Goal: Information Seeking & Learning: Learn about a topic

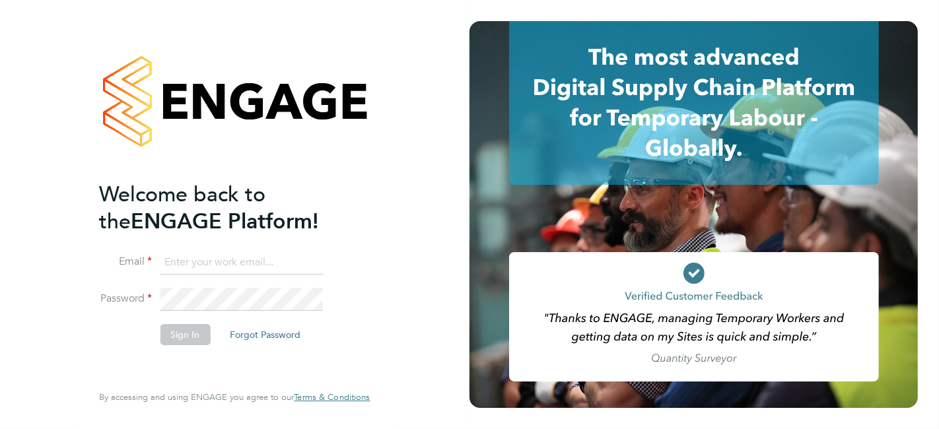
type input "[PERSON_NAME][EMAIL_ADDRESS][DOMAIN_NAME]"
click at [189, 327] on button "Sign In" at bounding box center [185, 334] width 50 height 21
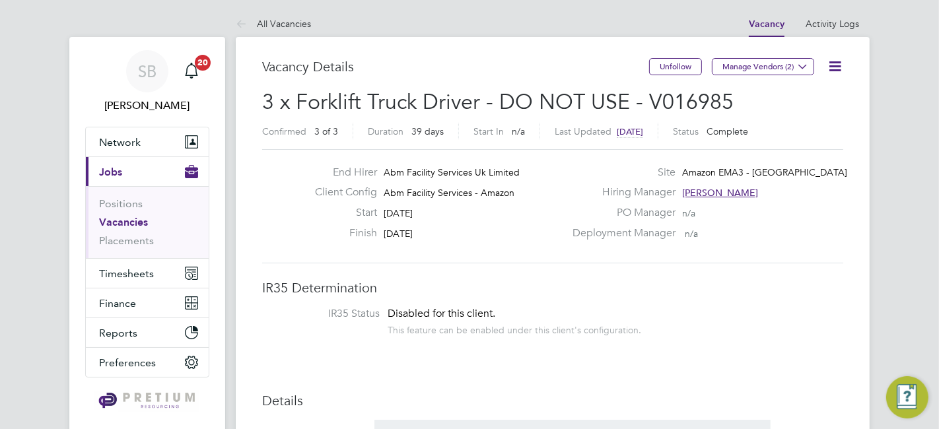
click at [115, 224] on link "Vacancies" at bounding box center [123, 222] width 49 height 13
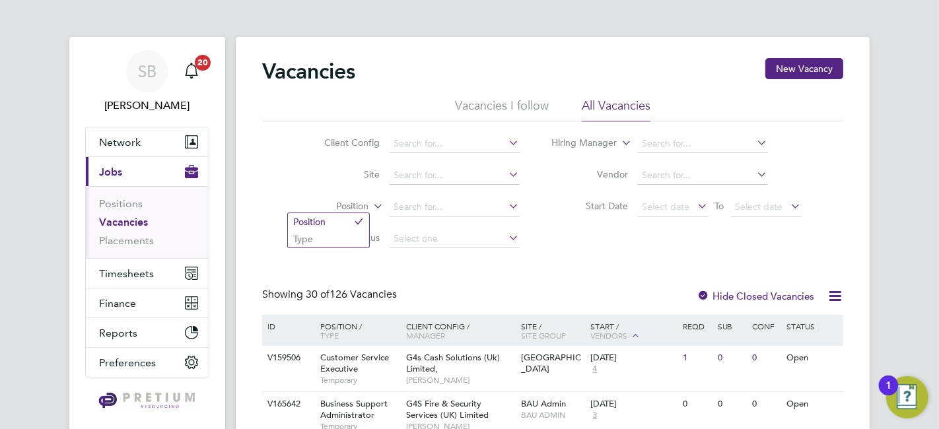
click at [337, 207] on label "Position" at bounding box center [331, 206] width 76 height 13
click at [334, 238] on li "Type" at bounding box center [328, 238] width 81 height 17
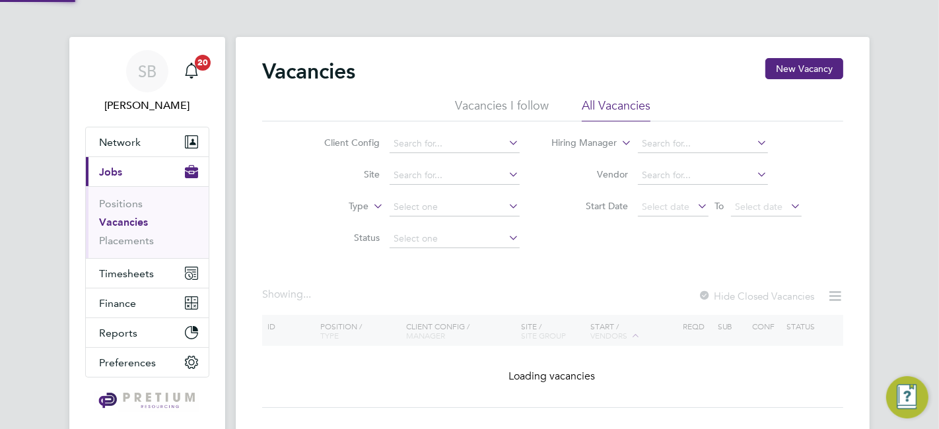
click at [399, 209] on input at bounding box center [454, 207] width 130 height 18
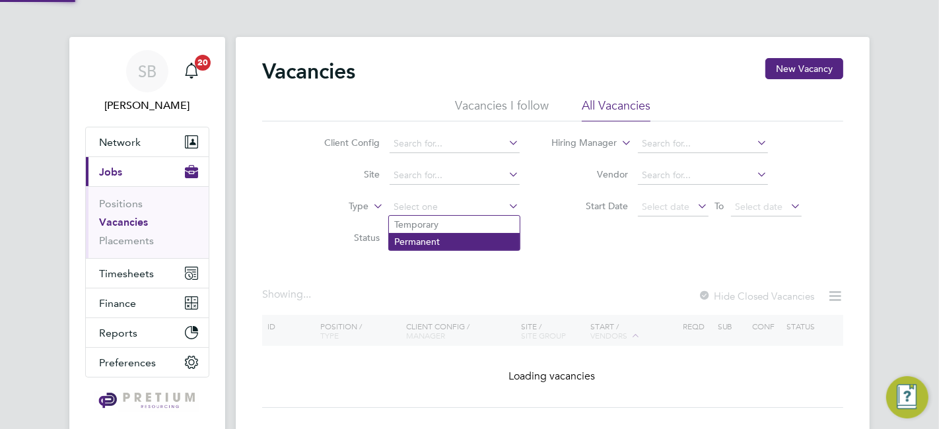
click at [411, 247] on li "Permanent" at bounding box center [454, 241] width 131 height 17
type input "Permanent"
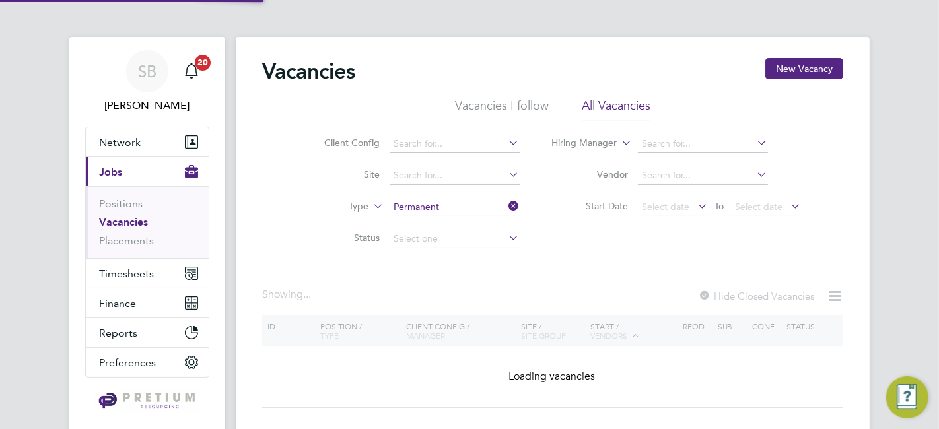
click at [355, 61] on h2 "Vacancies" at bounding box center [308, 71] width 93 height 26
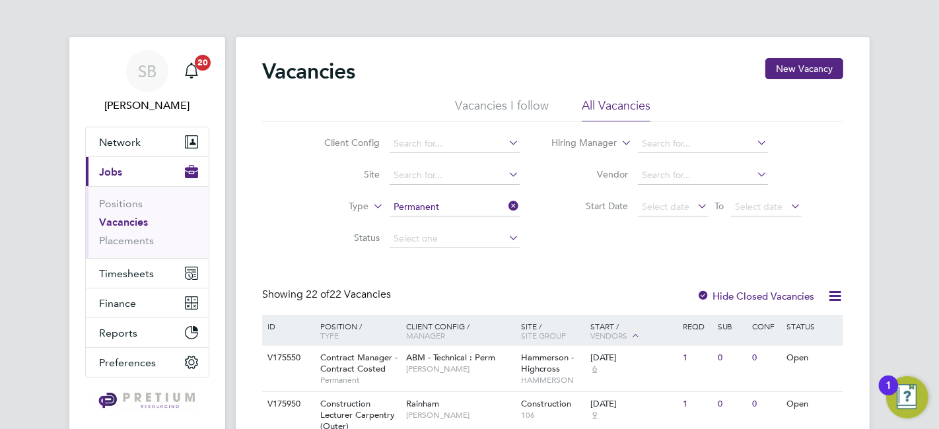
scroll to position [592, 0]
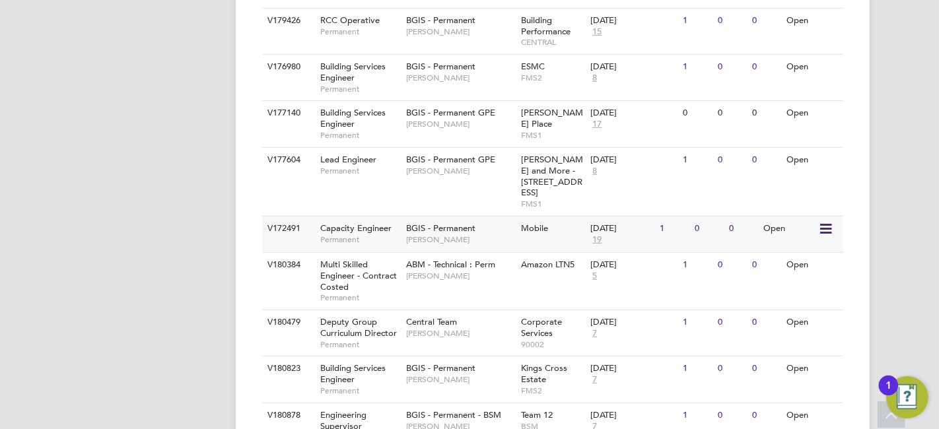
click at [510, 218] on div "BGIS - Permanent [PERSON_NAME]" at bounding box center [461, 233] width 116 height 34
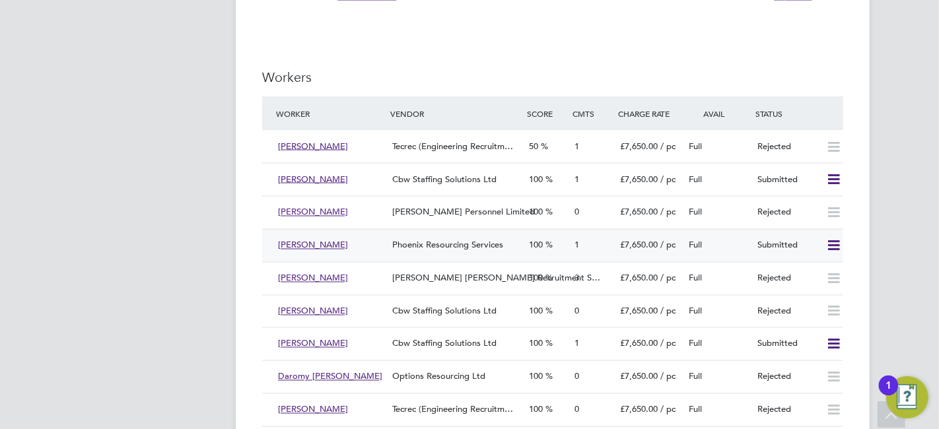
click at [830, 241] on icon at bounding box center [833, 246] width 17 height 11
click at [798, 240] on li "Offer" at bounding box center [816, 244] width 46 height 18
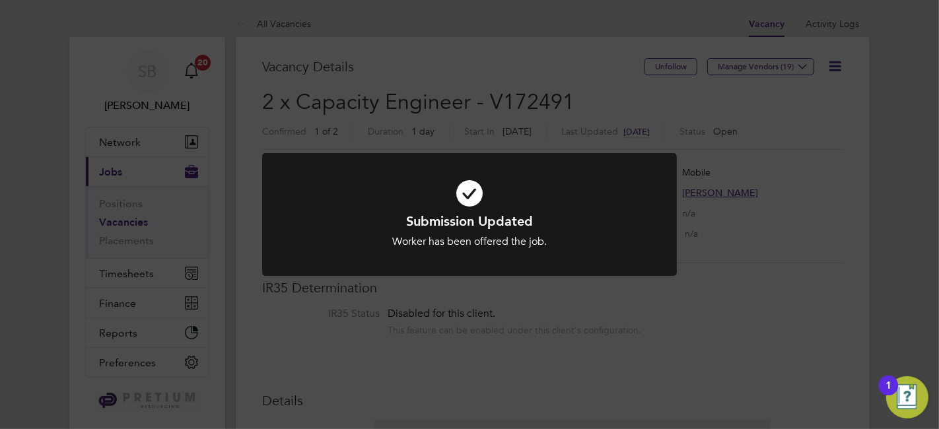
click at [673, 153] on div at bounding box center [469, 214] width 415 height 123
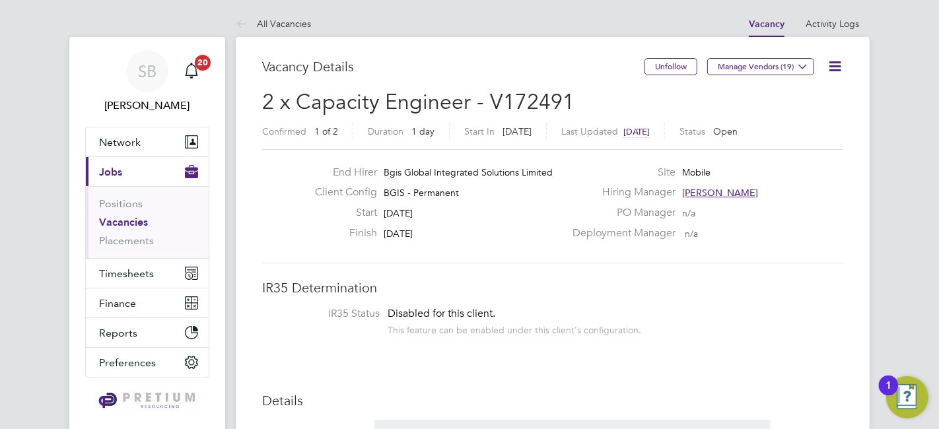
click at [817, 129] on div "Confirmed 1 of 2 Duration 1 day Start In 20 days ago Last Updated 20 days ago S…" at bounding box center [552, 133] width 581 height 21
drag, startPoint x: 574, startPoint y: 98, endPoint x: 549, endPoint y: 100, distance: 25.8
click at [574, 98] on h2 "2 x Capacity Engineer - V172491 Confirmed 1 of 2 Duration 1 day Start In 20 day…" at bounding box center [552, 115] width 581 height 55
click at [549, 100] on span "2 x Capacity Engineer - V172491" at bounding box center [418, 102] width 312 height 26
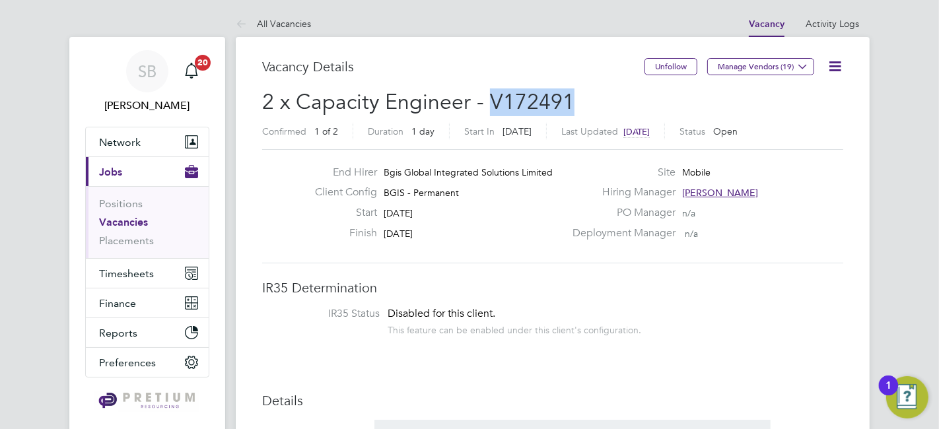
copy span "V172491"
click at [297, 34] on li "All Vacancies" at bounding box center [273, 24] width 75 height 26
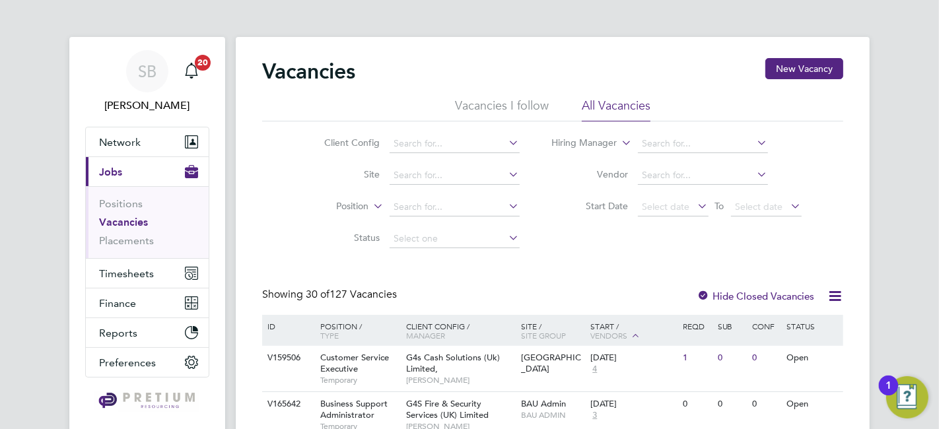
click at [354, 208] on label "Position" at bounding box center [331, 206] width 76 height 13
click at [352, 233] on li "Type" at bounding box center [328, 238] width 81 height 17
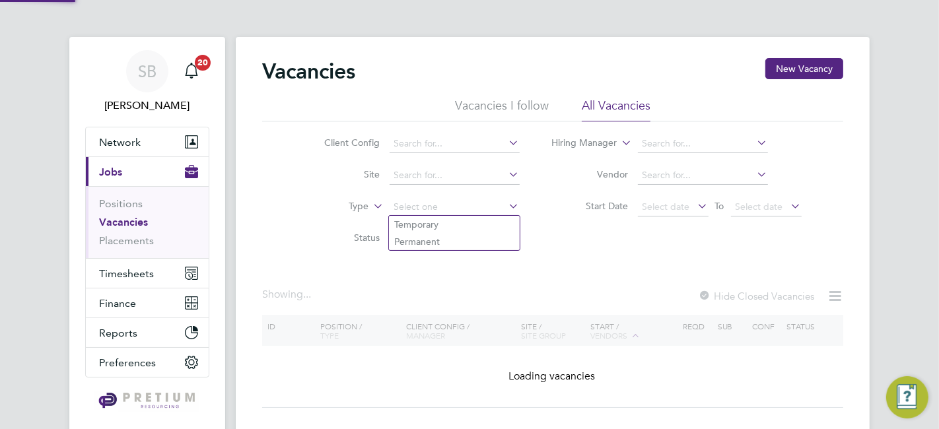
click at [415, 209] on input at bounding box center [454, 207] width 130 height 18
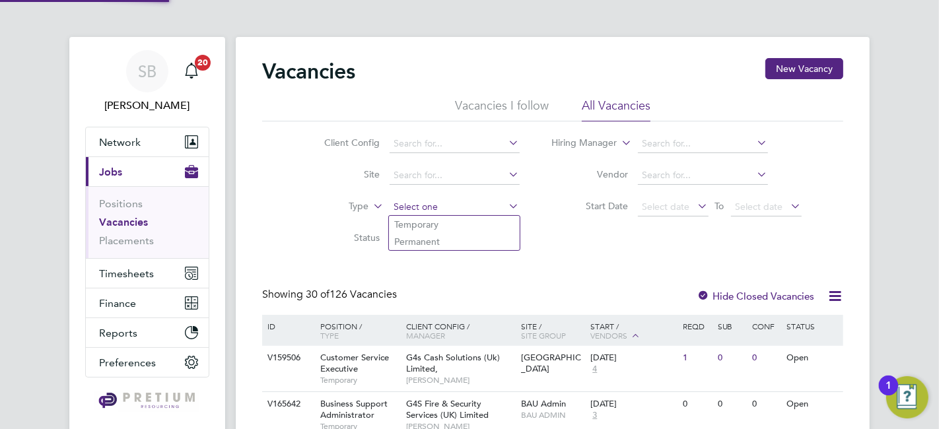
drag, startPoint x: 424, startPoint y: 245, endPoint x: 475, endPoint y: 199, distance: 68.7
click at [424, 245] on li "Permanent" at bounding box center [454, 241] width 131 height 17
type input "Permanent"
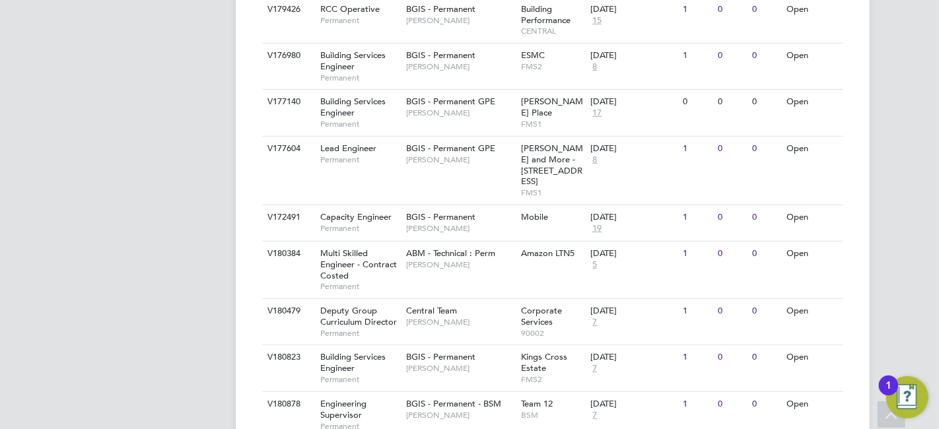
scroll to position [1052, 0]
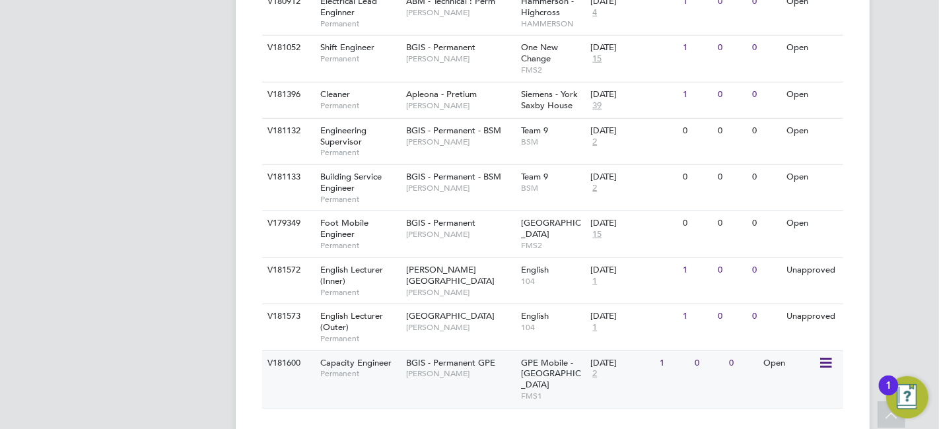
click at [461, 363] on div "BGIS - Permanent GPE Nigel Stamp" at bounding box center [461, 368] width 116 height 34
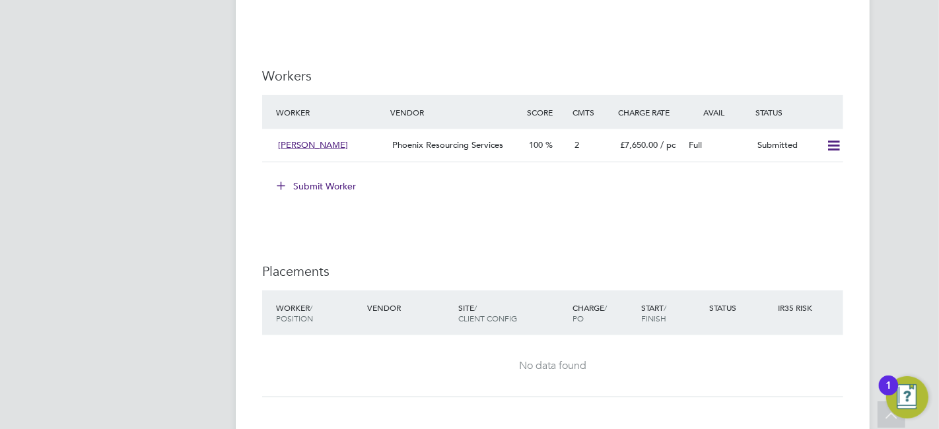
scroll to position [1686, 0]
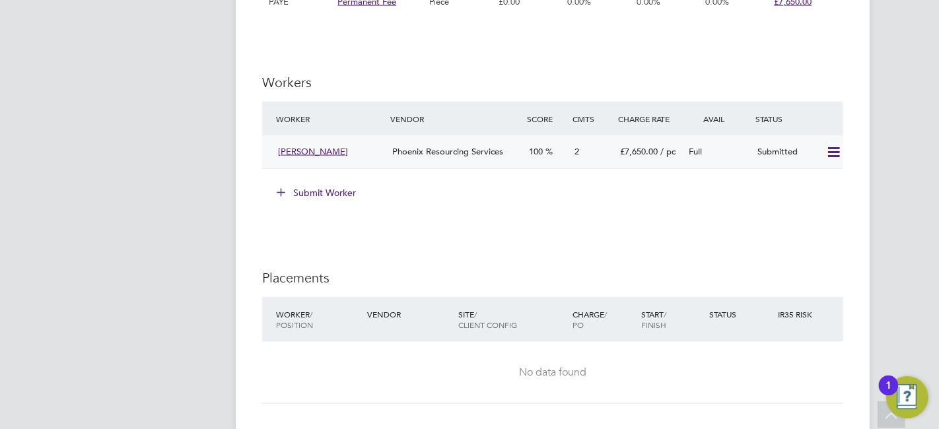
click at [830, 149] on icon at bounding box center [833, 152] width 17 height 11
click at [805, 178] on li "Offer" at bounding box center [816, 179] width 46 height 18
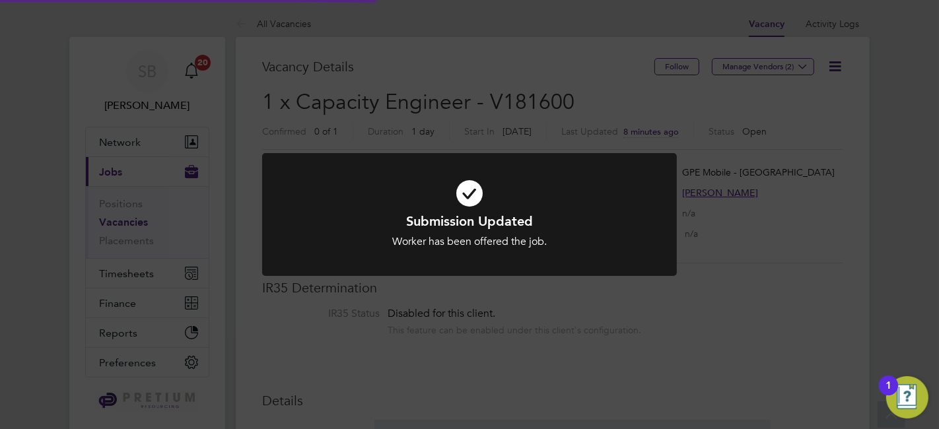
scroll to position [38, 92]
drag, startPoint x: 591, startPoint y: 181, endPoint x: 644, endPoint y: 193, distance: 54.8
click at [591, 181] on icon at bounding box center [469, 193] width 343 height 51
